Goal: Task Accomplishment & Management: Manage account settings

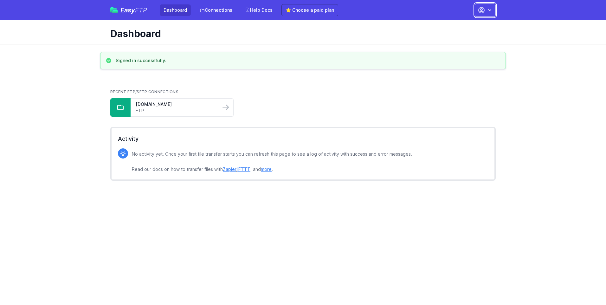
click at [491, 11] on icon "button" at bounding box center [490, 10] width 6 height 6
click at [479, 27] on link "Account Settings" at bounding box center [465, 26] width 61 height 11
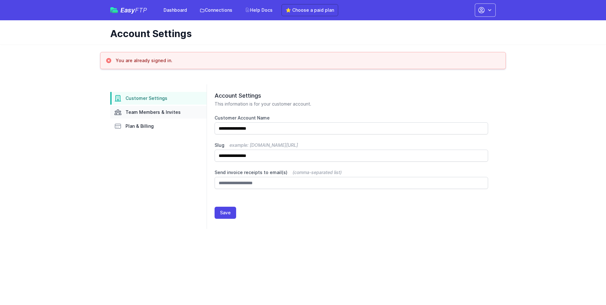
click at [165, 110] on span "Team Members & Invites" at bounding box center [153, 112] width 55 height 6
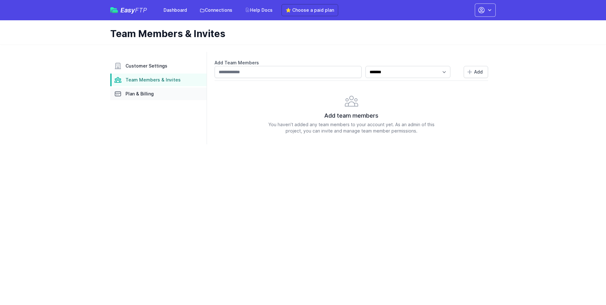
click at [145, 97] on link "Plan & Billing" at bounding box center [158, 94] width 96 height 13
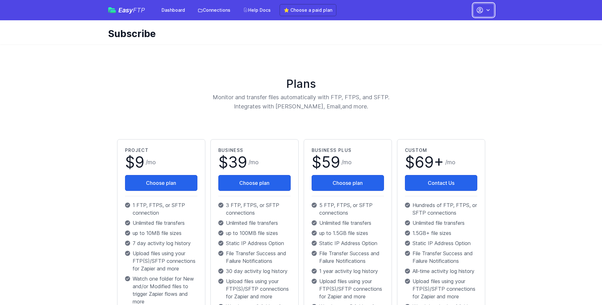
click at [488, 10] on icon "button" at bounding box center [488, 10] width 6 height 6
click at [448, 72] on link "Sign out" at bounding box center [463, 71] width 61 height 11
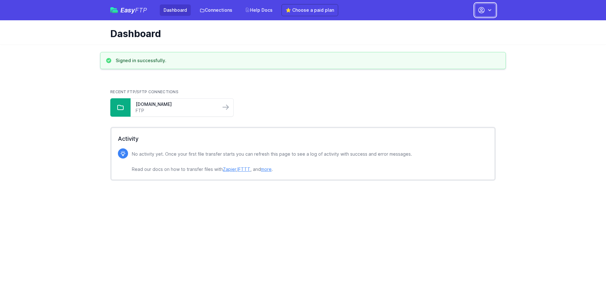
click at [488, 11] on icon "button" at bounding box center [490, 10] width 6 height 6
click at [456, 37] on link "Your Profile" at bounding box center [465, 37] width 61 height 11
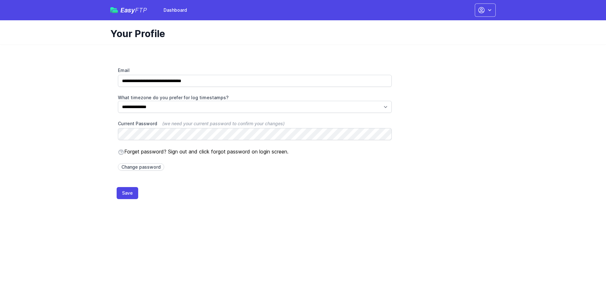
click at [131, 80] on input "**********" at bounding box center [255, 81] width 274 height 12
type input "**********"
click at [127, 193] on button "Save" at bounding box center [128, 193] width 22 height 12
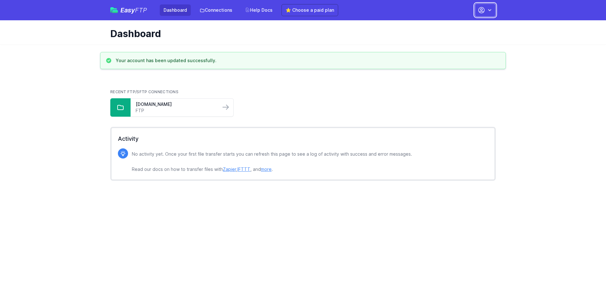
click at [487, 10] on icon "button" at bounding box center [490, 10] width 6 height 6
click at [458, 38] on link "Your Profile" at bounding box center [465, 37] width 61 height 11
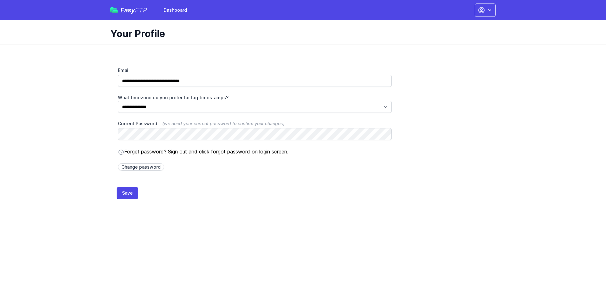
click at [300, 204] on div "**********" at bounding box center [303, 125] width 406 height 162
click at [484, 9] on icon "button" at bounding box center [482, 10] width 8 height 8
click at [459, 28] on link "Dashboard" at bounding box center [465, 26] width 61 height 11
